Goal: Use online tool/utility: Utilize a website feature to perform a specific function

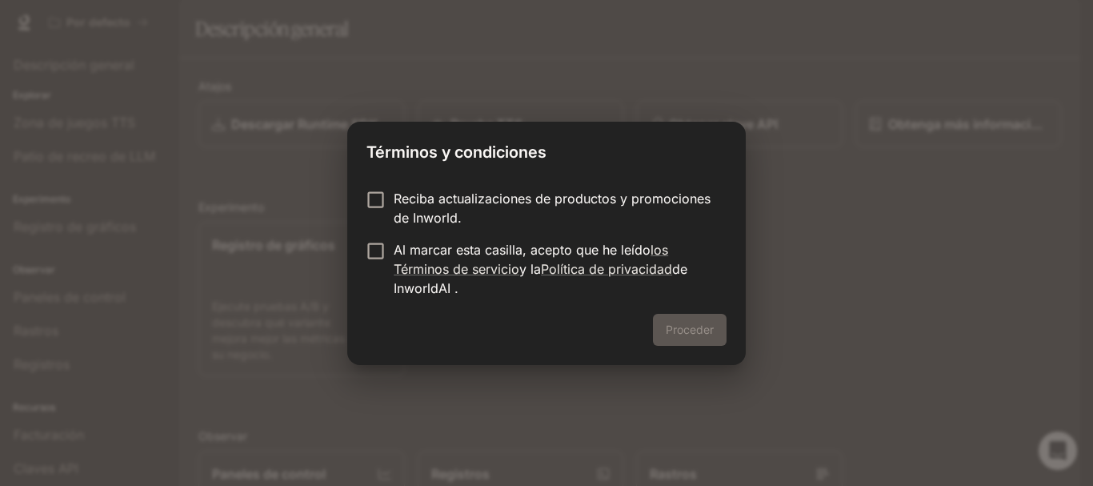
drag, startPoint x: 414, startPoint y: 210, endPoint x: 371, endPoint y: 226, distance: 45.3
click at [412, 210] on font "Reciba actualizaciones de productos y promociones de Inworld." at bounding box center [552, 207] width 317 height 35
click at [674, 319] on font "Proceder" at bounding box center [690, 329] width 48 height 20
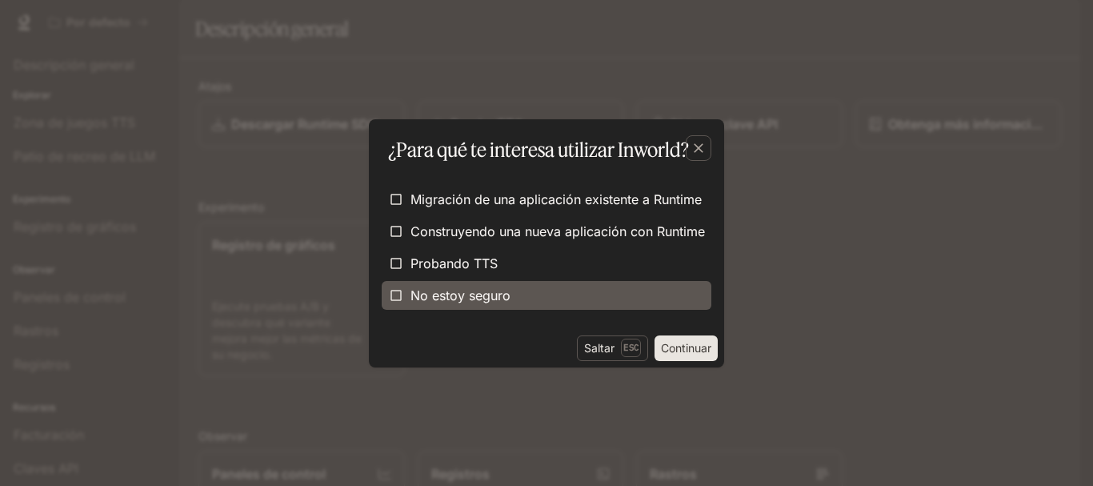
click at [418, 300] on font "No estoy seguro" at bounding box center [460, 295] width 100 height 16
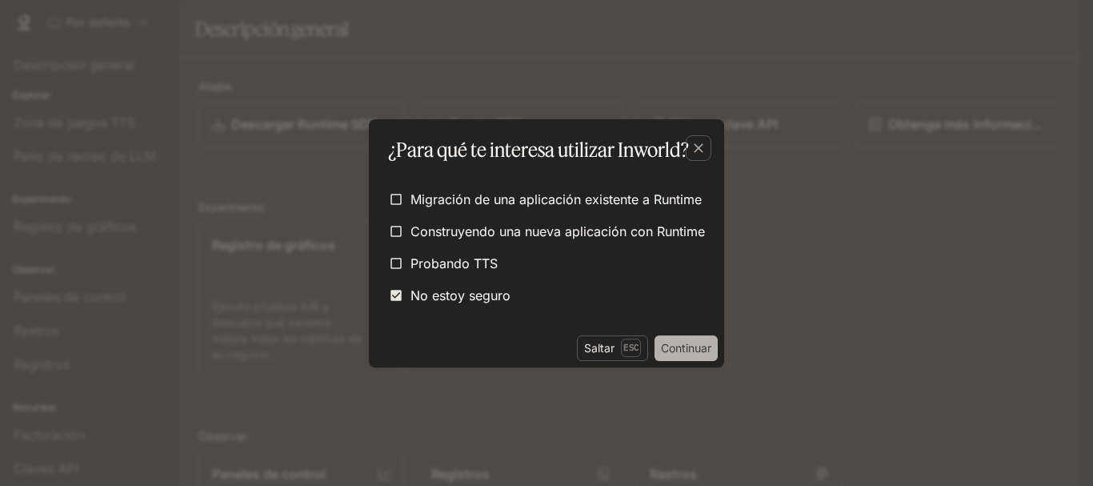
click at [710, 342] on font "Continuar" at bounding box center [686, 348] width 50 height 14
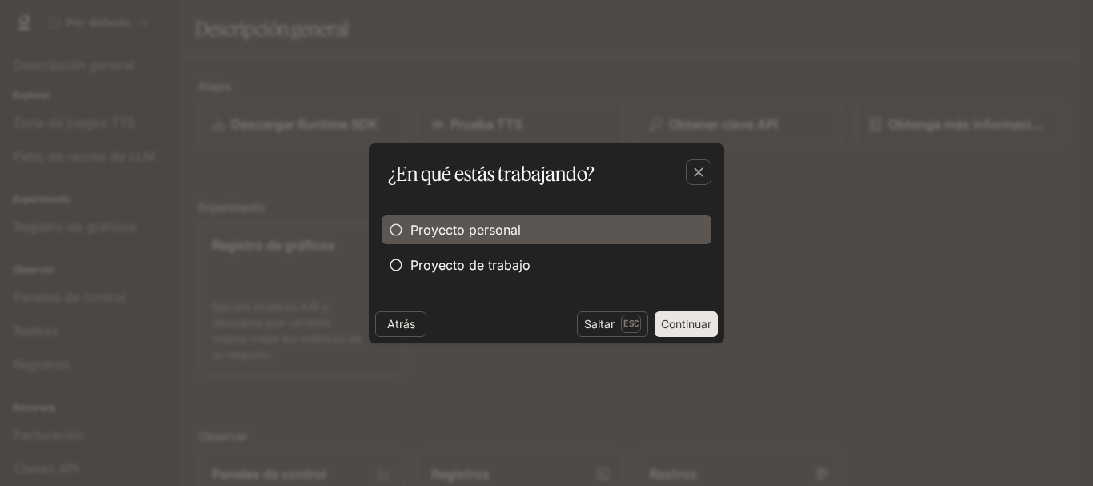
click at [485, 230] on font "Proyecto personal" at bounding box center [465, 230] width 110 height 16
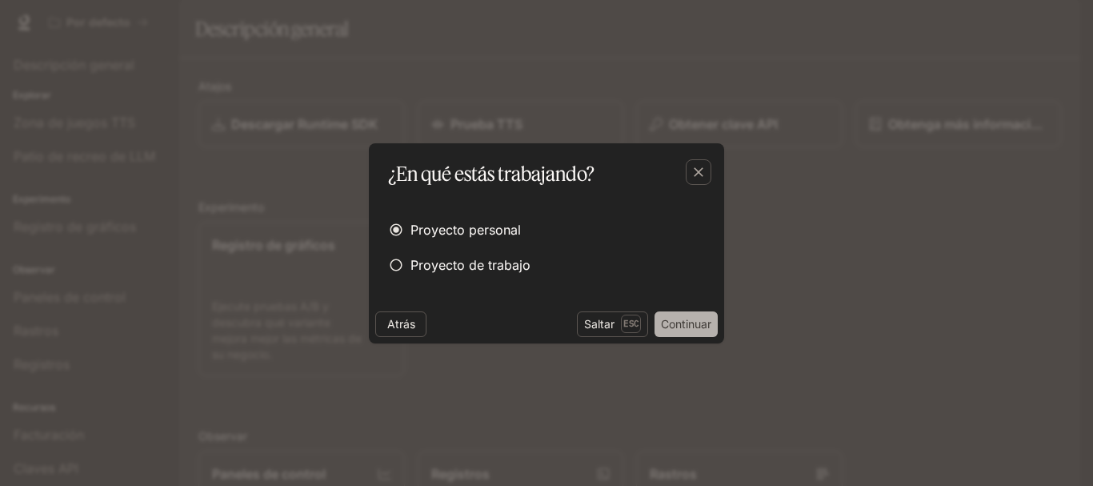
click at [672, 328] on font "Continuar" at bounding box center [686, 324] width 50 height 14
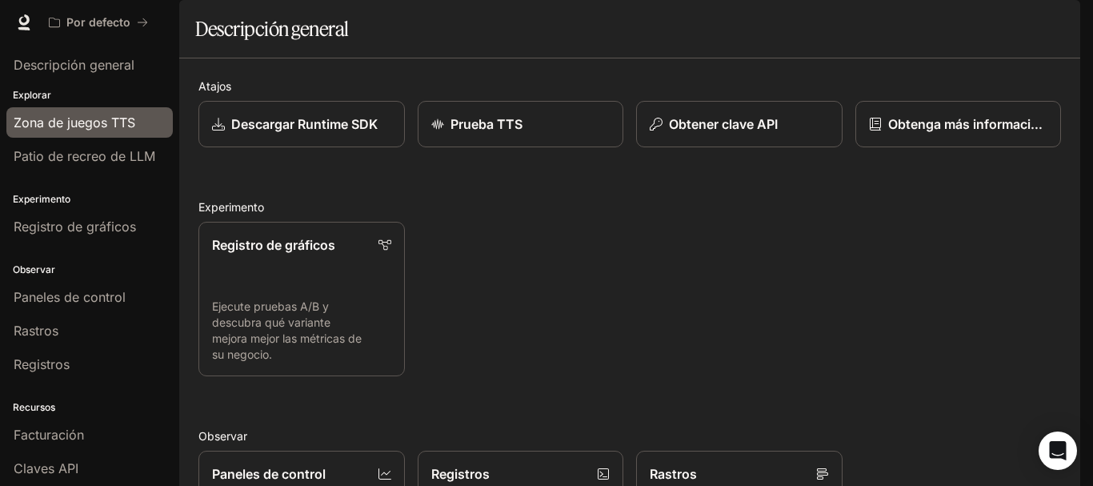
click at [126, 122] on font "Zona de juegos TTS" at bounding box center [75, 122] width 122 height 16
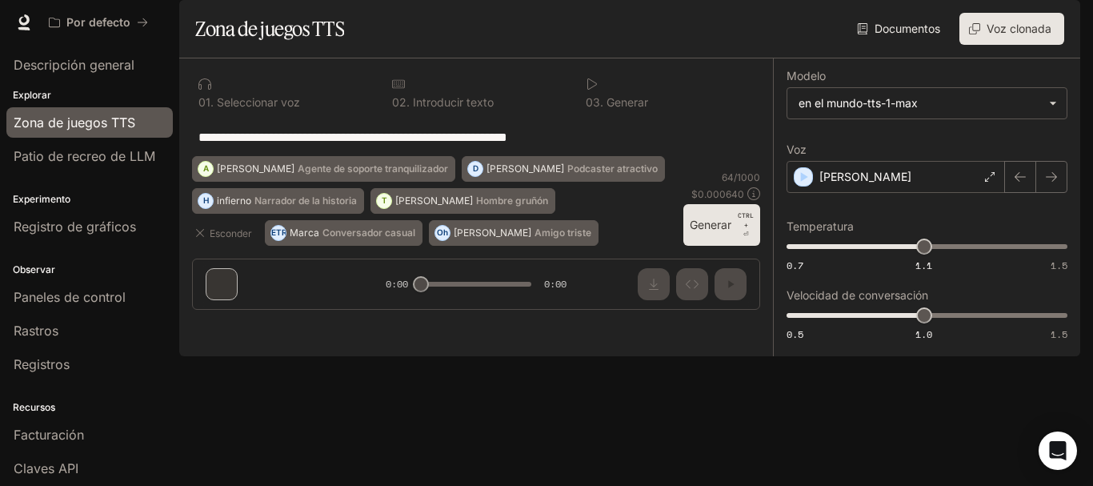
drag, startPoint x: 428, startPoint y: 212, endPoint x: 313, endPoint y: 243, distance: 119.4
click at [313, 156] on div "**********" at bounding box center [476, 137] width 568 height 38
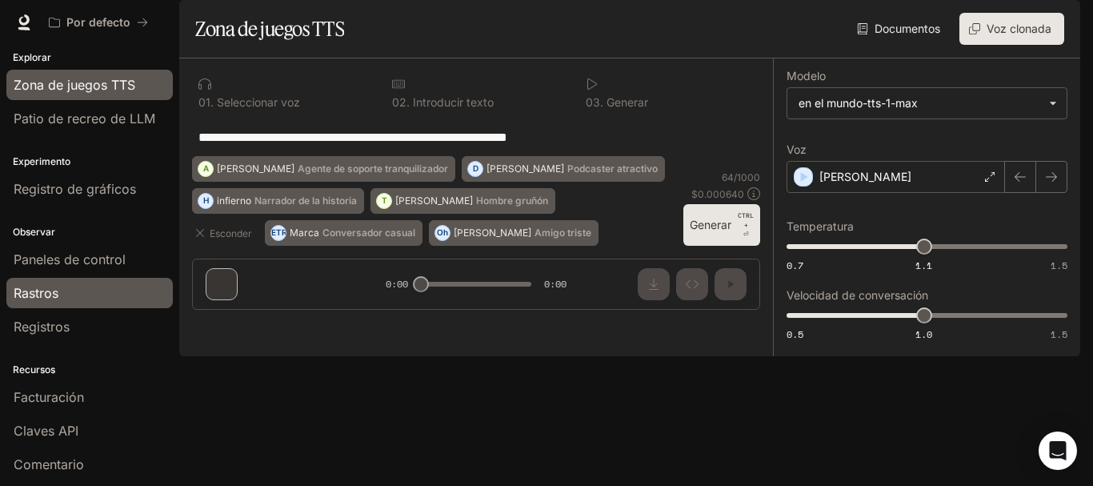
scroll to position [69, 0]
